Goal: Task Accomplishment & Management: Use online tool/utility

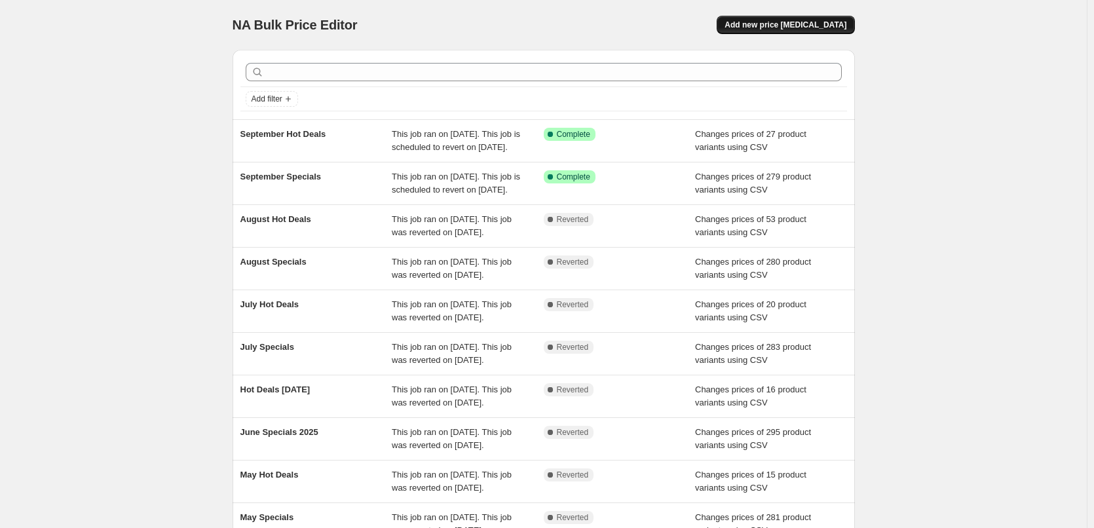
click at [783, 29] on span "Add new price [MEDICAL_DATA]" at bounding box center [785, 25] width 122 height 10
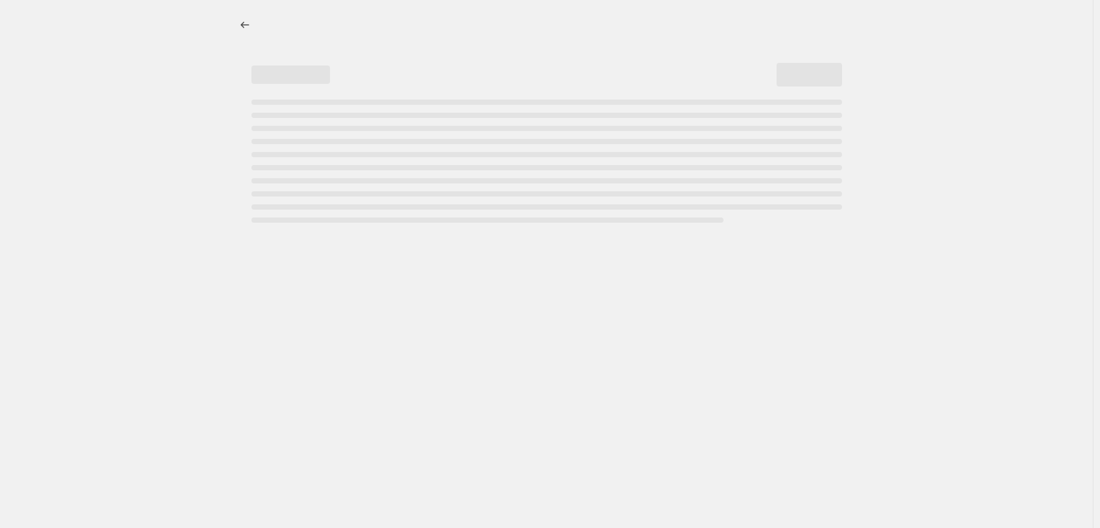
select select "percentage"
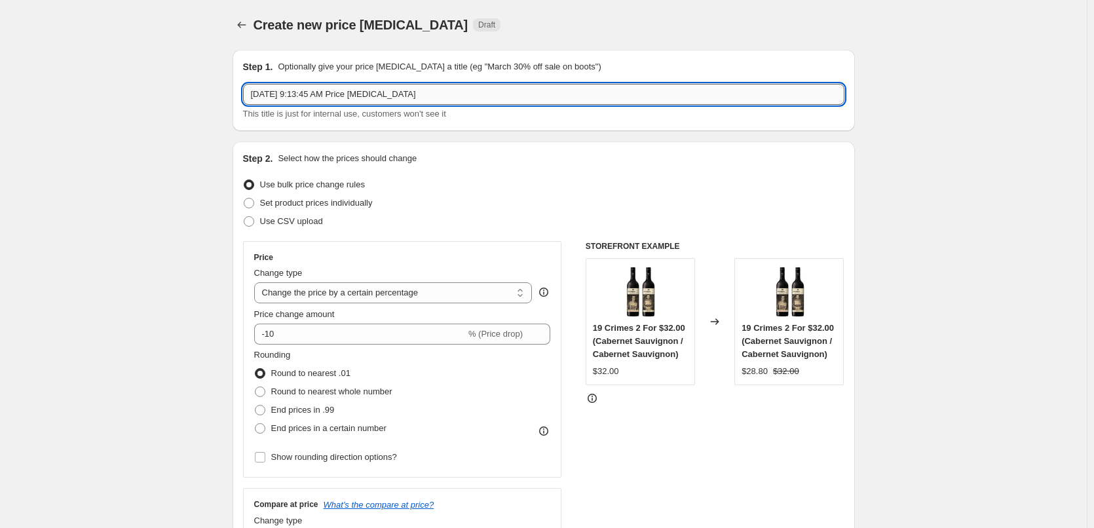
click at [525, 93] on input "[DATE] 9:13:45 AM Price [MEDICAL_DATA]" at bounding box center [543, 94] width 601 height 21
type input "October Specials"
click at [323, 221] on span "Use CSV upload" at bounding box center [291, 221] width 63 height 10
click at [244, 217] on input "Use CSV upload" at bounding box center [244, 216] width 1 height 1
radio input "true"
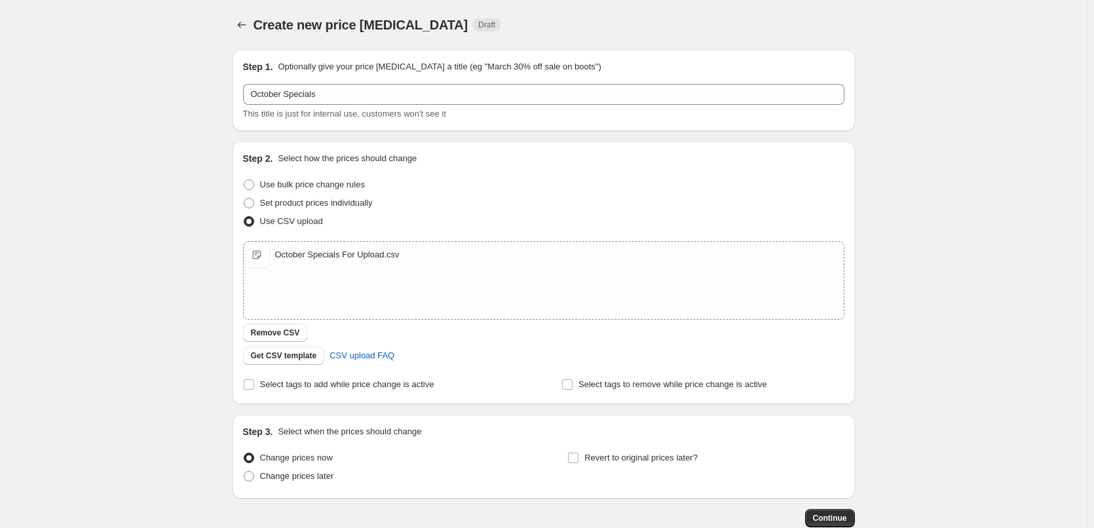
scroll to position [79, 0]
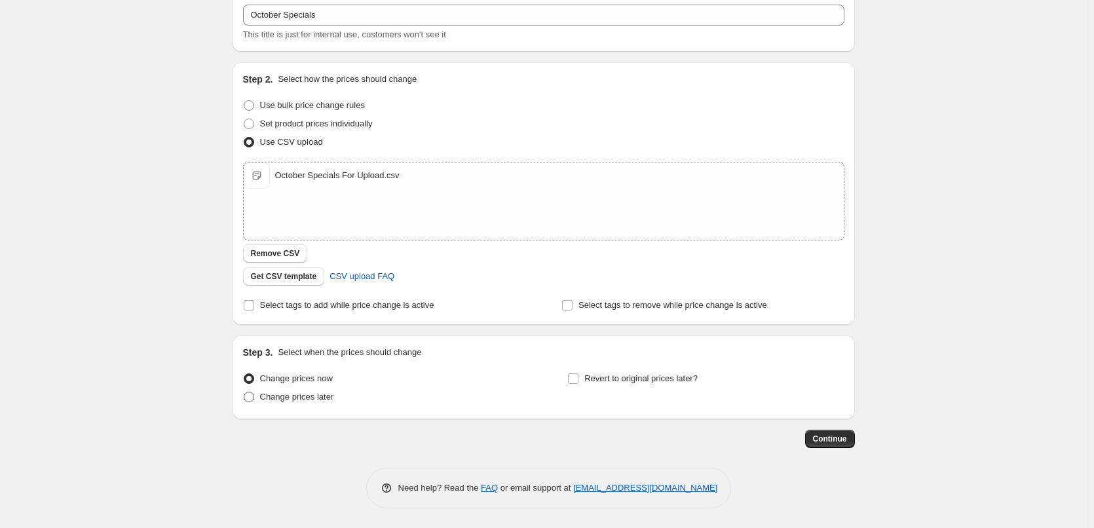
click at [303, 399] on span "Change prices later" at bounding box center [297, 397] width 74 height 10
click at [244, 392] on input "Change prices later" at bounding box center [244, 392] width 1 height 1
radio input "true"
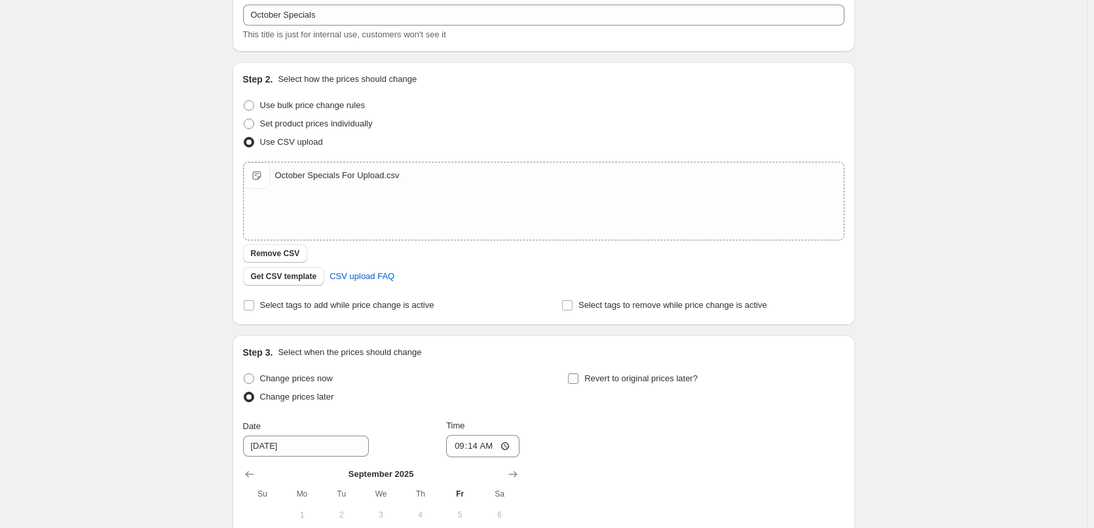
click at [648, 378] on span "Revert to original prices later?" at bounding box center [640, 378] width 113 height 10
click at [578, 378] on input "Revert to original prices later?" at bounding box center [573, 378] width 10 height 10
checkbox input "true"
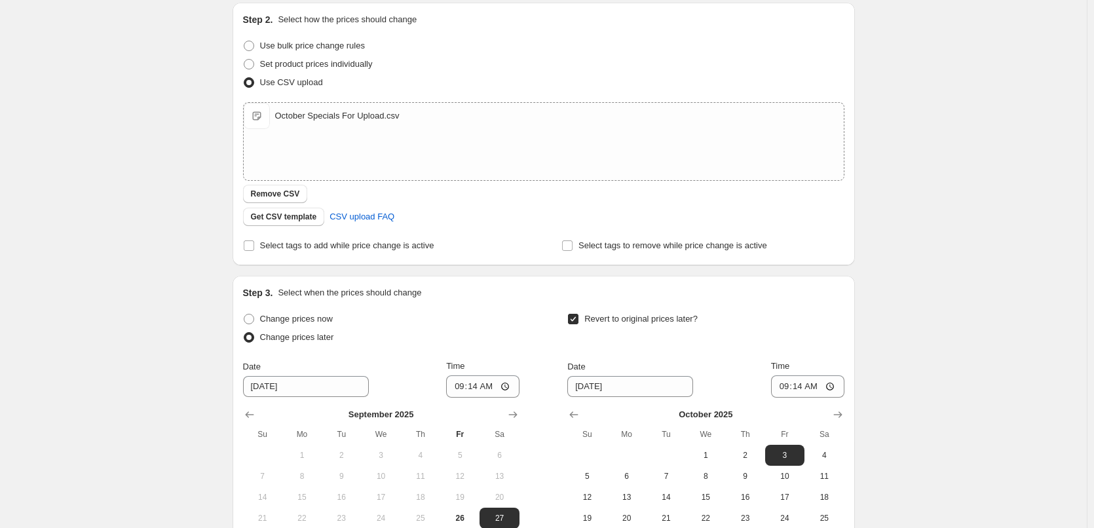
scroll to position [276, 0]
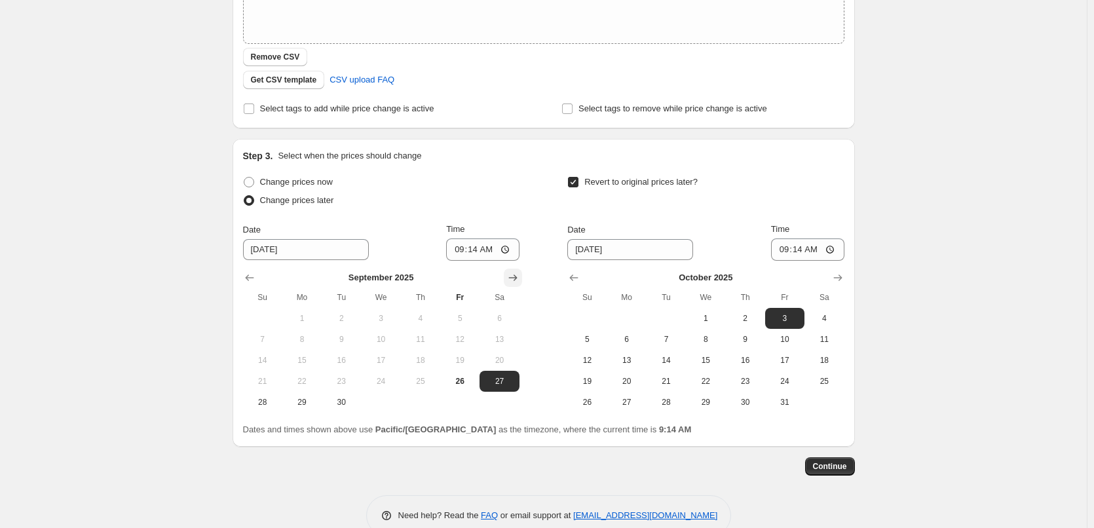
click at [517, 282] on icon "Show next month, October 2025" at bounding box center [512, 277] width 13 height 13
click at [375, 315] on span "1" at bounding box center [380, 318] width 29 height 10
type input "[DATE]"
click at [794, 398] on span "31" at bounding box center [784, 402] width 29 height 10
type input "[DATE]"
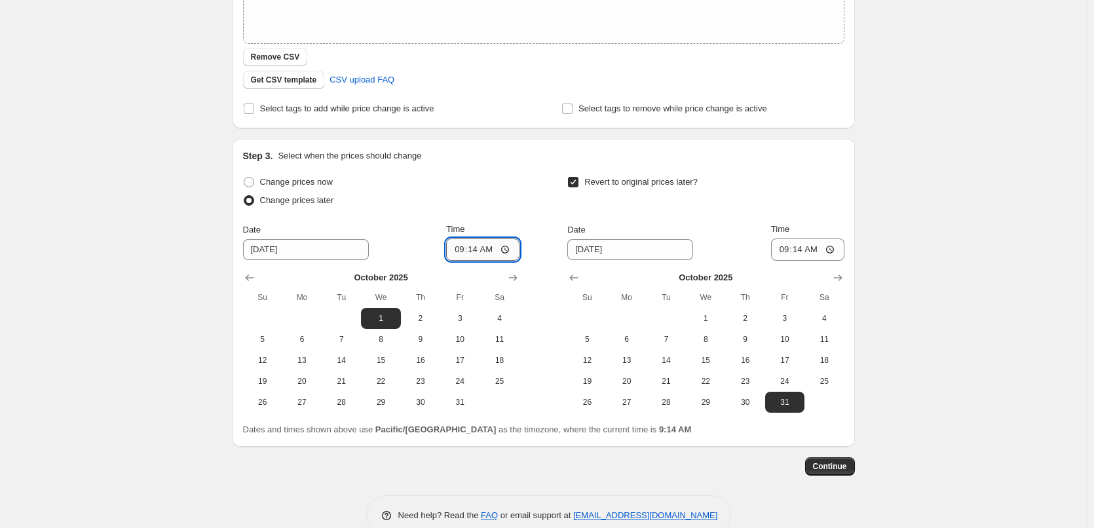
click at [454, 251] on input "09:14" at bounding box center [482, 249] width 73 height 22
type input "00:15"
click at [786, 251] on input "09:14" at bounding box center [807, 249] width 73 height 22
type input "23:45"
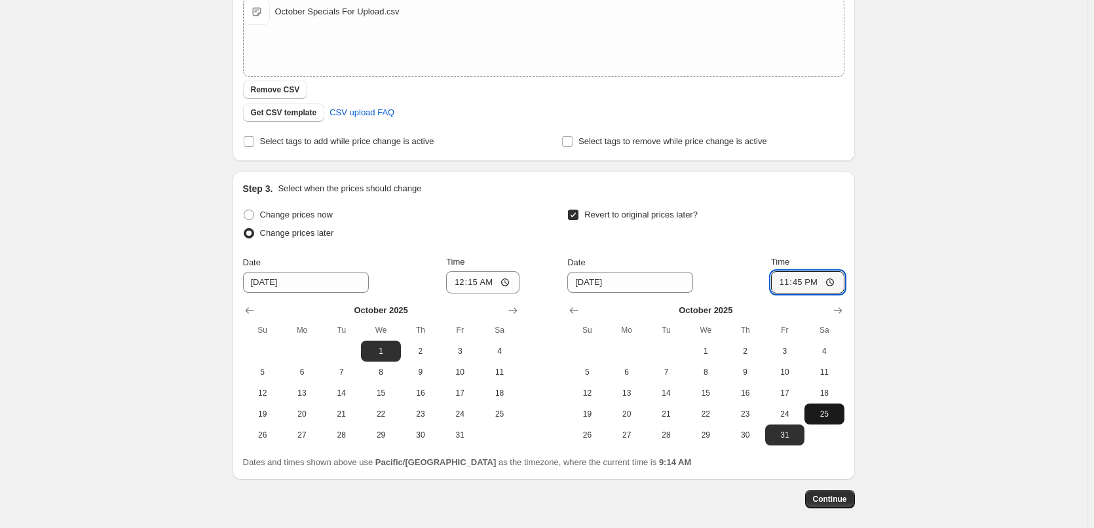
scroll to position [303, 0]
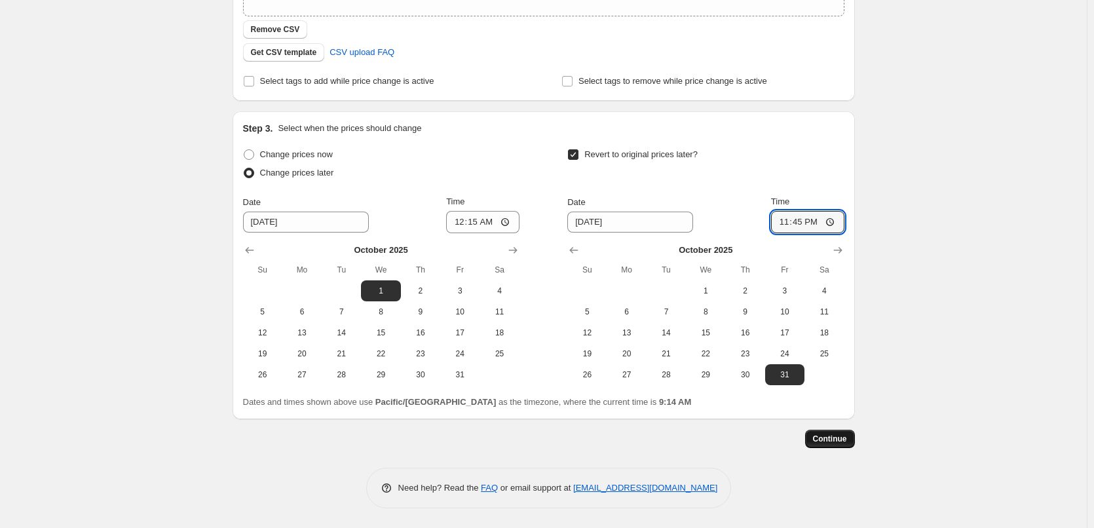
click at [828, 447] on button "Continue" at bounding box center [830, 439] width 50 height 18
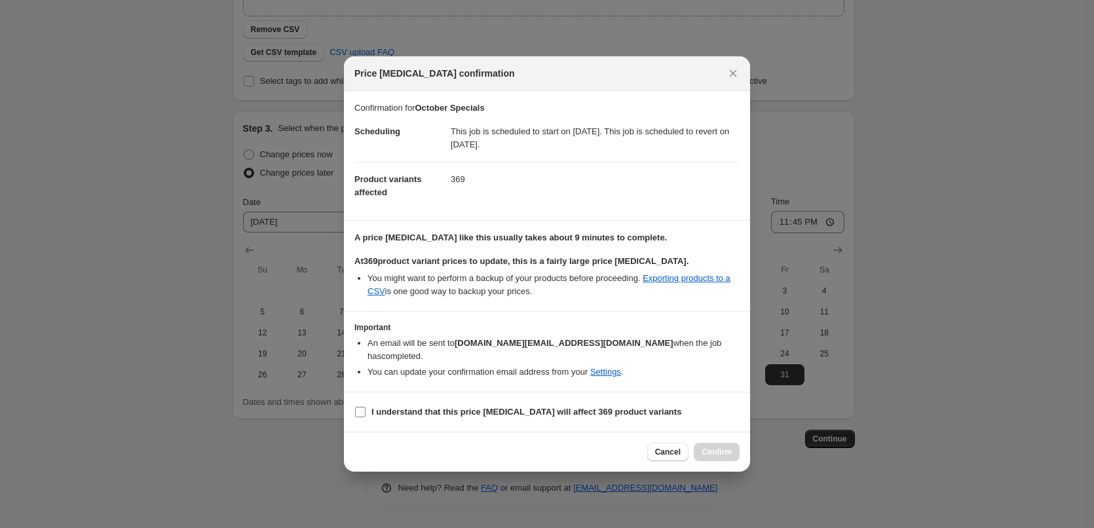
click at [401, 411] on b "I understand that this price [MEDICAL_DATA] will affect 369 product variants" at bounding box center [526, 412] width 310 height 10
click at [365, 411] on input "I understand that this price [MEDICAL_DATA] will affect 369 product variants" at bounding box center [360, 412] width 10 height 10
checkbox input "true"
click at [729, 458] on button "Confirm" at bounding box center [716, 452] width 46 height 18
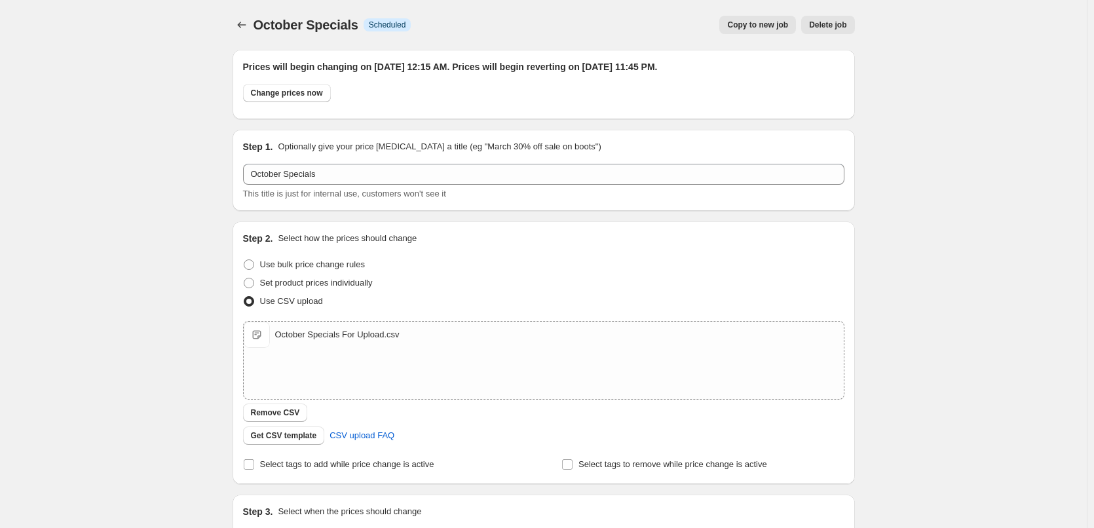
scroll to position [303, 0]
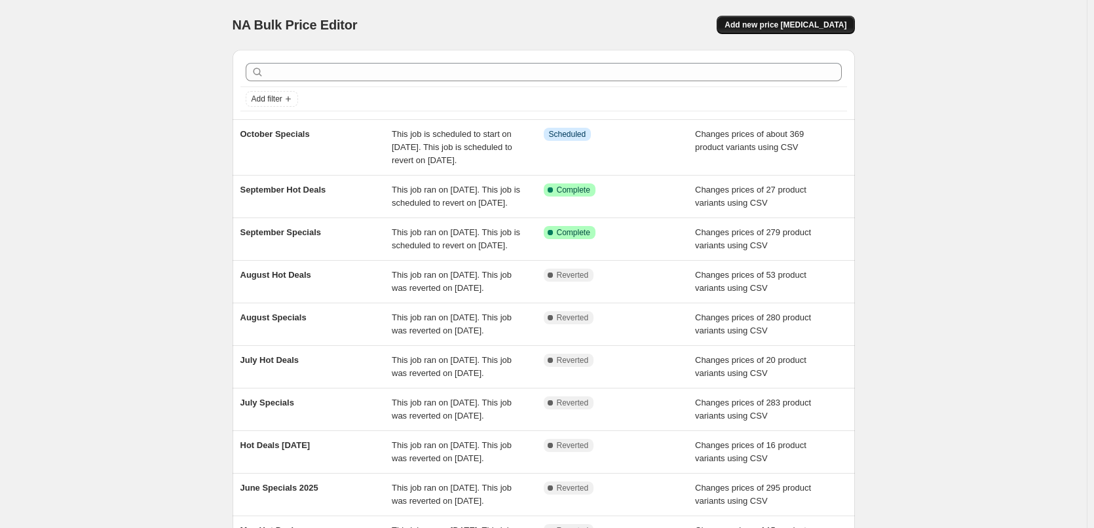
click at [779, 29] on span "Add new price [MEDICAL_DATA]" at bounding box center [785, 25] width 122 height 10
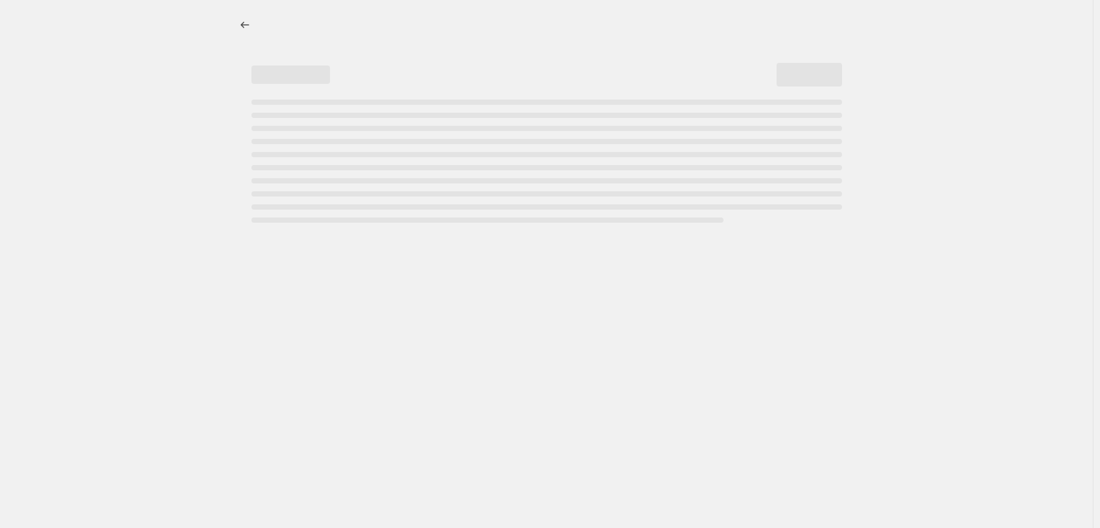
select select "percentage"
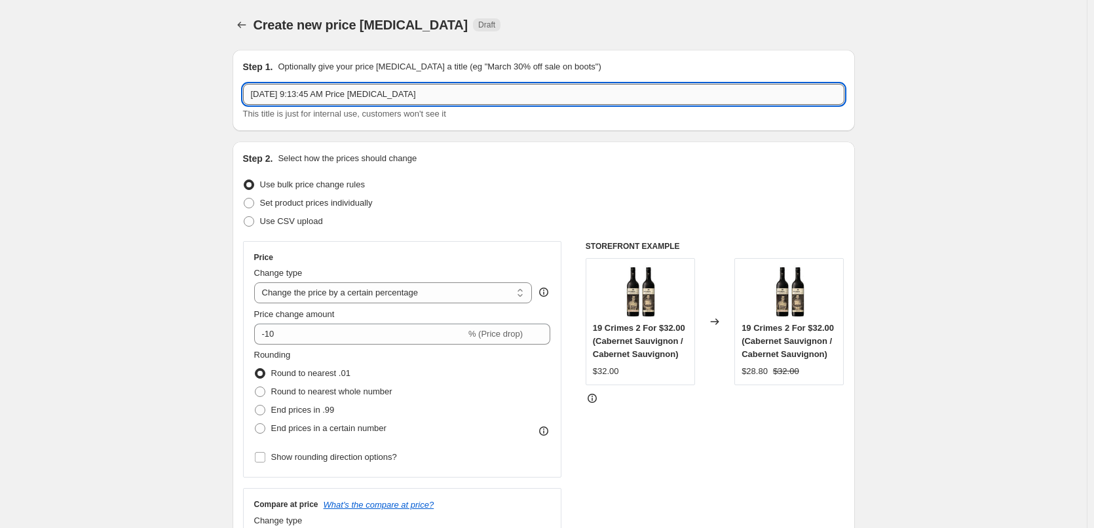
click at [469, 101] on input "[DATE] 9:13:45 AM Price [MEDICAL_DATA]" at bounding box center [543, 94] width 601 height 21
type input "October Hot Deals"
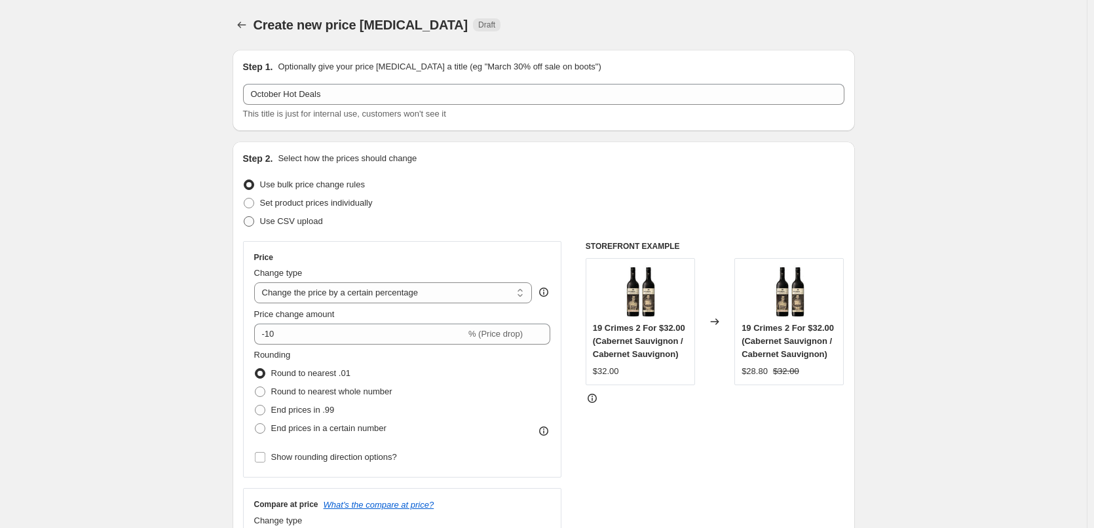
click at [299, 226] on span "Use CSV upload" at bounding box center [291, 221] width 63 height 10
click at [244, 217] on input "Use CSV upload" at bounding box center [244, 216] width 1 height 1
radio input "true"
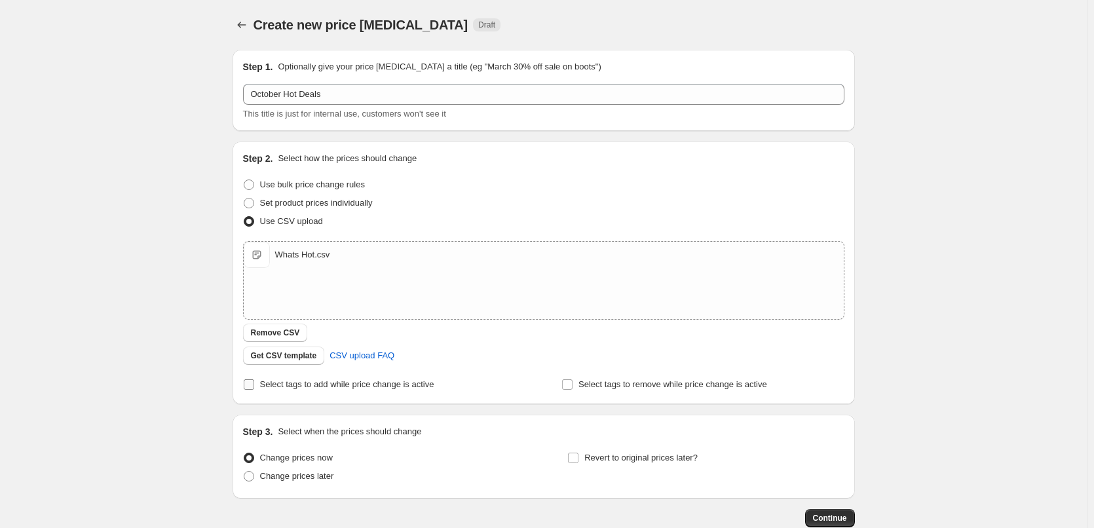
click at [250, 382] on input "Select tags to add while price change is active" at bounding box center [249, 384] width 10 height 10
checkbox input "true"
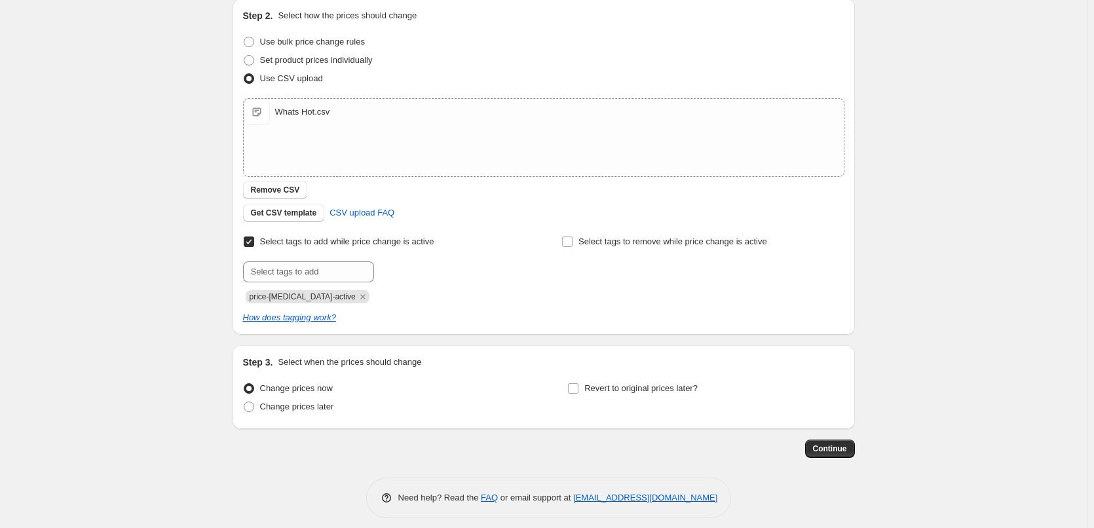
scroll to position [153, 0]
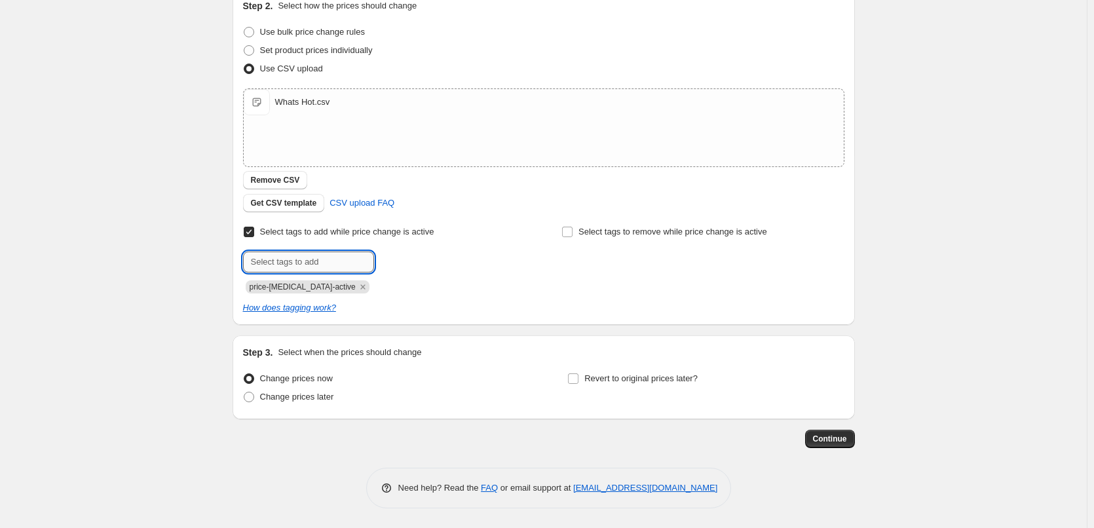
click at [295, 257] on input "text" at bounding box center [308, 261] width 131 height 21
type input "hot-deals"
click at [415, 256] on span "hot-deals" at bounding box center [419, 260] width 35 height 9
click at [265, 392] on span "Change prices later" at bounding box center [297, 397] width 74 height 10
click at [244, 392] on input "Change prices later" at bounding box center [244, 392] width 1 height 1
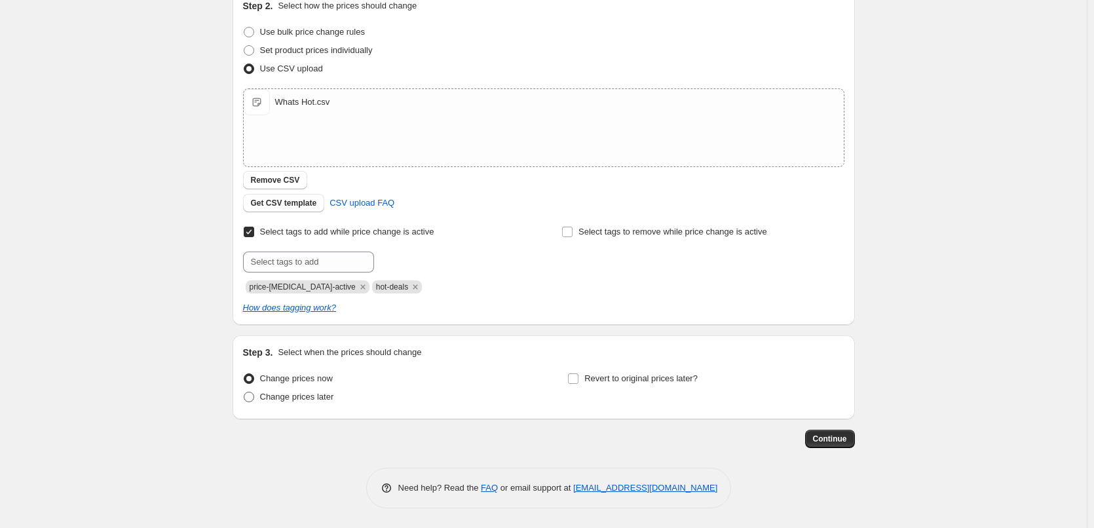
radio input "true"
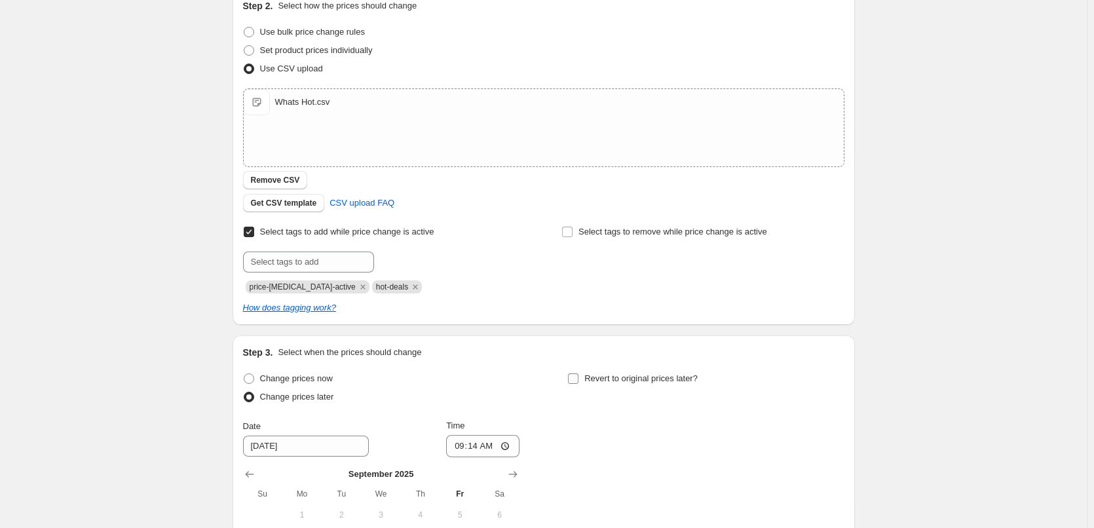
click at [593, 379] on span "Revert to original prices later?" at bounding box center [640, 378] width 113 height 10
click at [578, 379] on input "Revert to original prices later?" at bounding box center [573, 378] width 10 height 10
checkbox input "true"
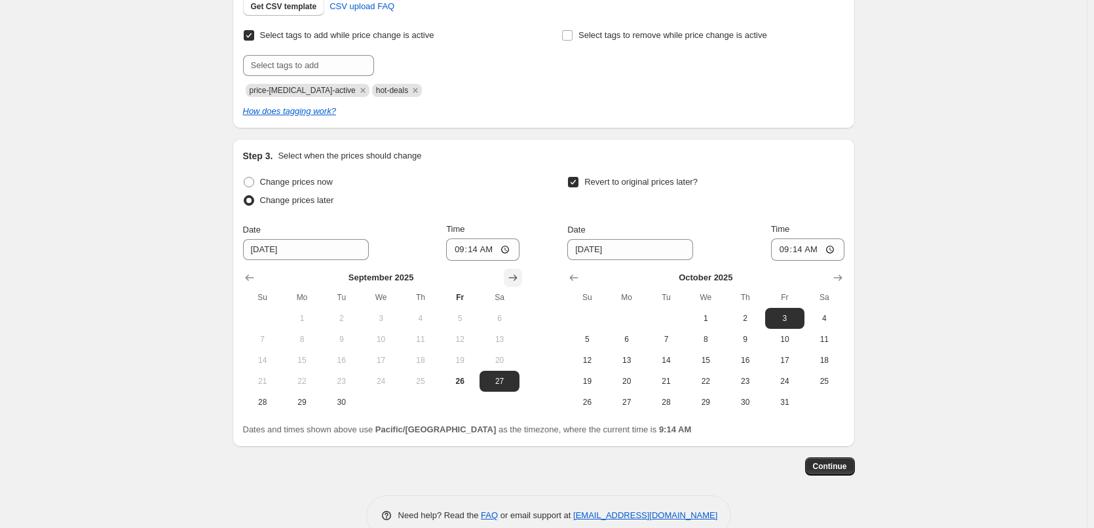
click at [513, 278] on icon "Show next month, October 2025" at bounding box center [512, 277] width 13 height 13
click at [386, 317] on span "1" at bounding box center [380, 318] width 29 height 10
type input "[DATE]"
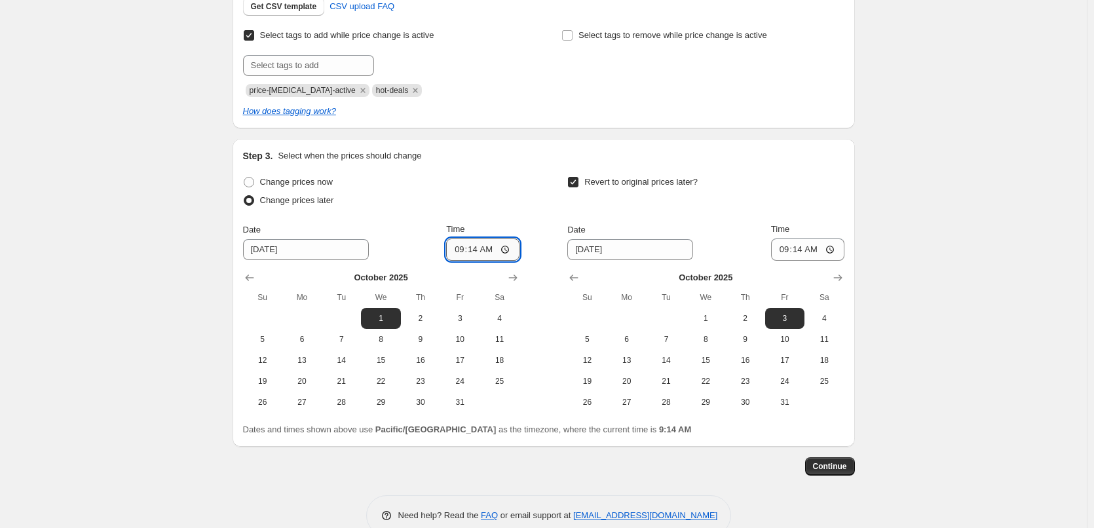
click at [454, 253] on input "09:14" at bounding box center [482, 249] width 73 height 22
type input "00:15"
click at [785, 398] on span "31" at bounding box center [784, 402] width 29 height 10
type input "[DATE]"
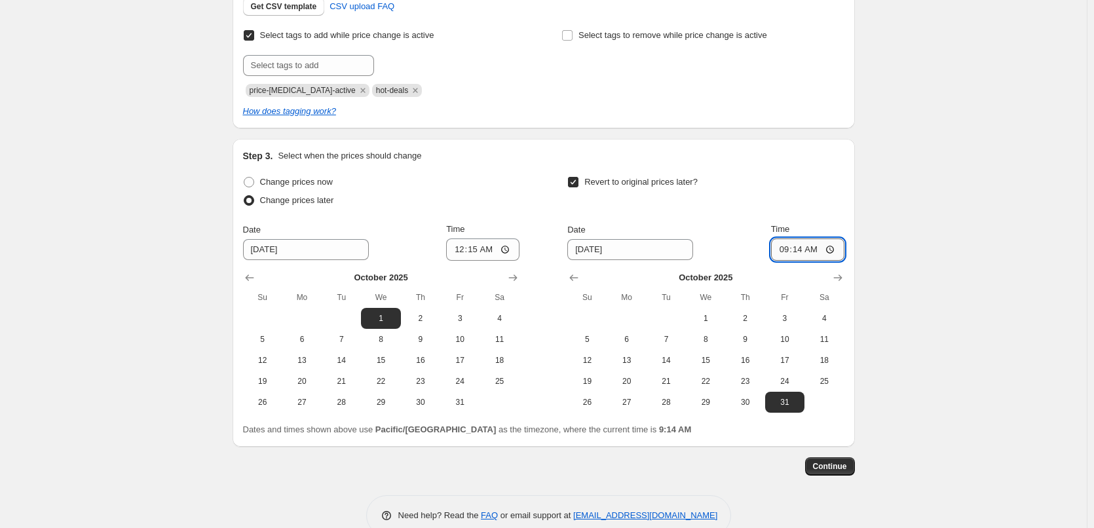
click at [788, 248] on input "09:14" at bounding box center [807, 249] width 73 height 22
type input "23:45"
click at [950, 186] on div "Create new price [MEDICAL_DATA]. This page is ready Create new price [MEDICAL_D…" at bounding box center [543, 103] width 1086 height 904
click at [836, 470] on span "Continue" at bounding box center [830, 466] width 34 height 10
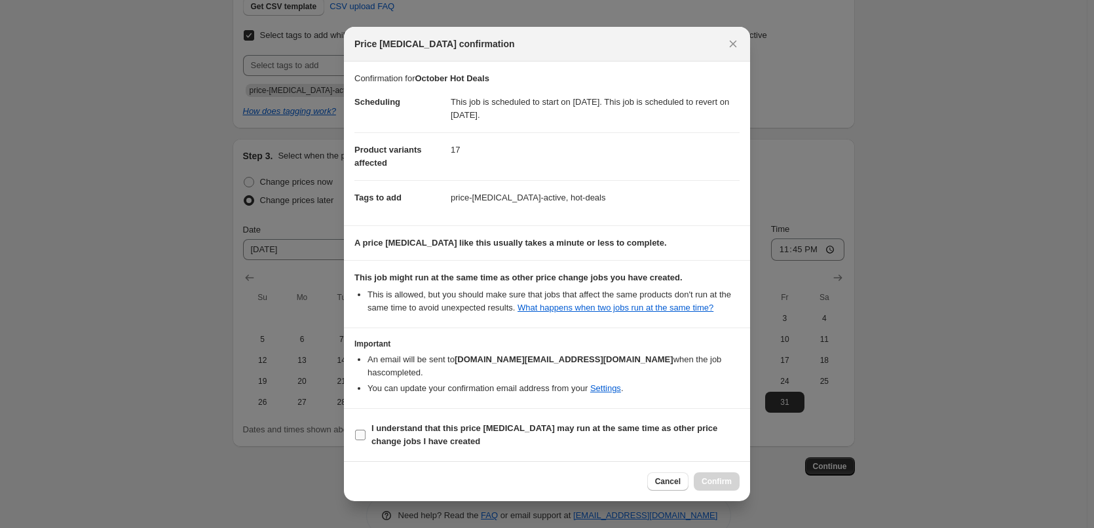
click at [421, 434] on b "I understand that this price [MEDICAL_DATA] may run at the same time as other p…" at bounding box center [544, 434] width 346 height 23
click at [365, 434] on input "I understand that this price [MEDICAL_DATA] may run at the same time as other p…" at bounding box center [360, 435] width 10 height 10
checkbox input "true"
click at [730, 487] on span "Confirm" at bounding box center [716, 481] width 30 height 10
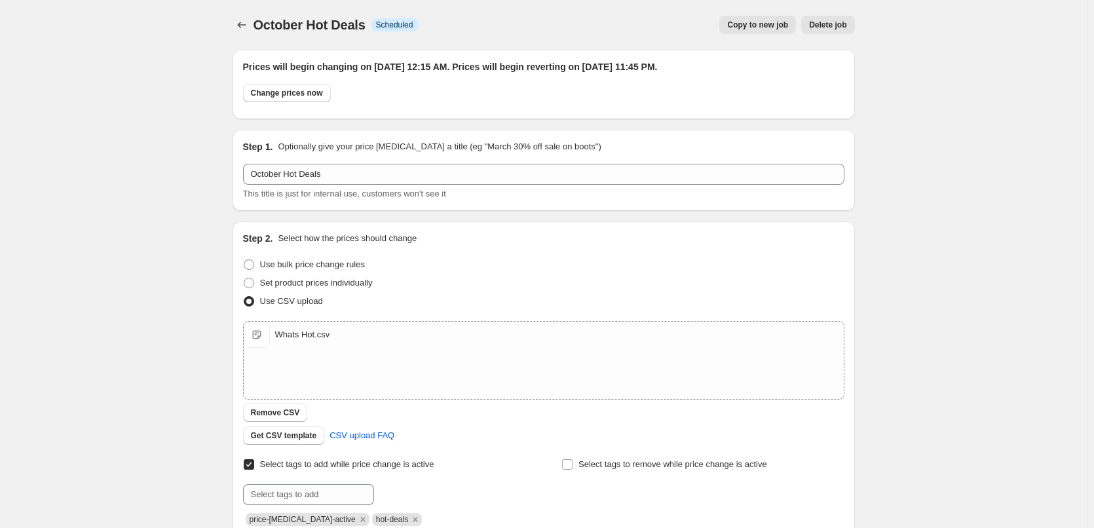
scroll to position [349, 0]
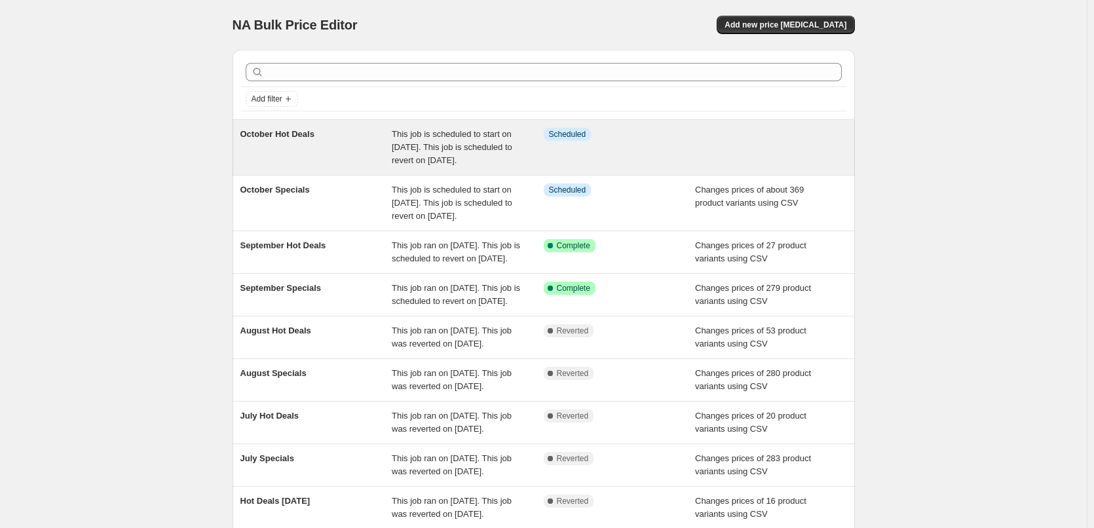
click at [399, 165] on span "This job is scheduled to start on [DATE]. This job is scheduled to revert on [D…" at bounding box center [452, 147] width 120 height 36
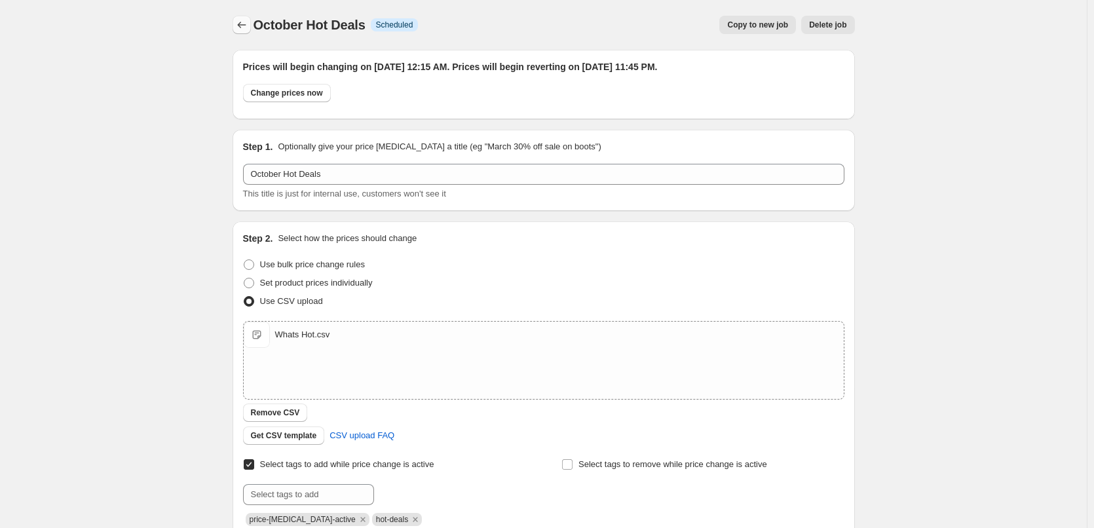
click at [248, 29] on icon "Price change jobs" at bounding box center [241, 24] width 13 height 13
